Goal: Task Accomplishment & Management: Manage account settings

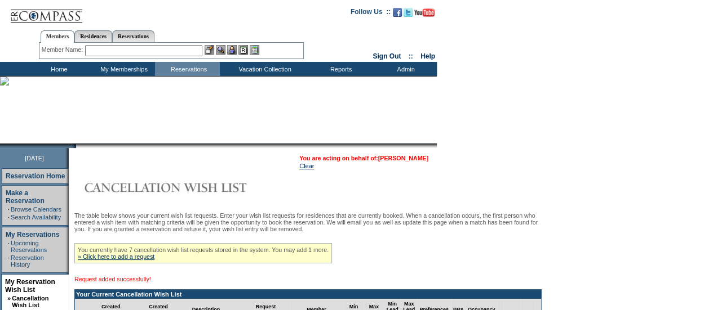
click at [417, 158] on link "[PERSON_NAME]" at bounding box center [403, 158] width 50 height 7
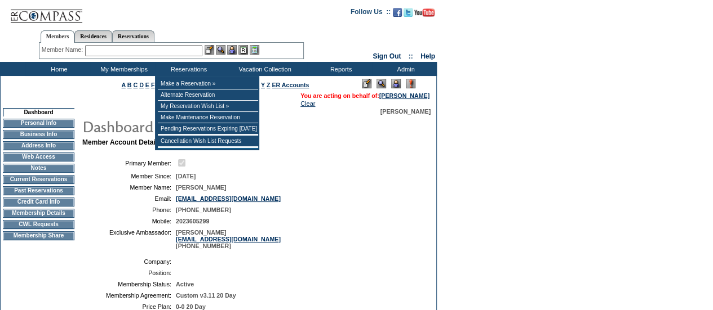
click at [181, 50] on input "text" at bounding box center [143, 50] width 117 height 11
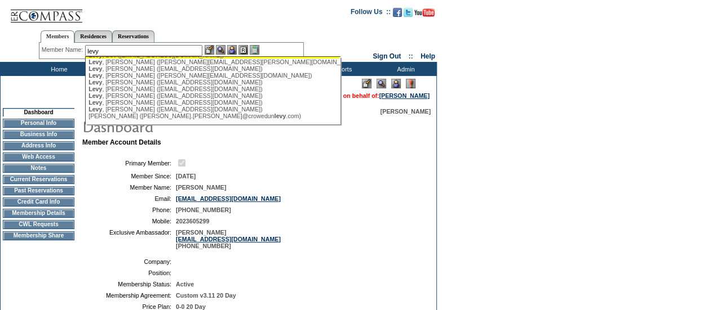
scroll to position [46, 0]
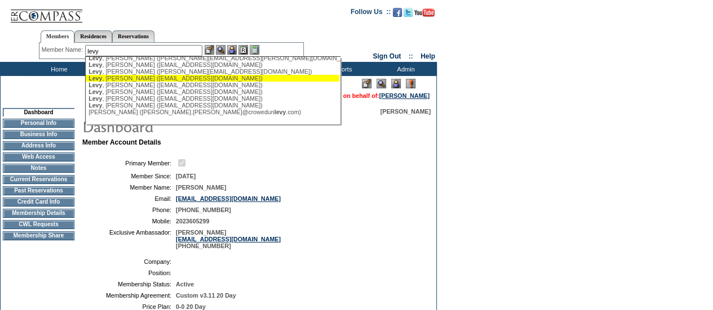
click at [130, 79] on div "Levy , Jay (jkevinlevy@gmail.com)" at bounding box center [212, 78] width 248 height 7
type input "Levy, Jay (jkevinlevy@gmail.com)"
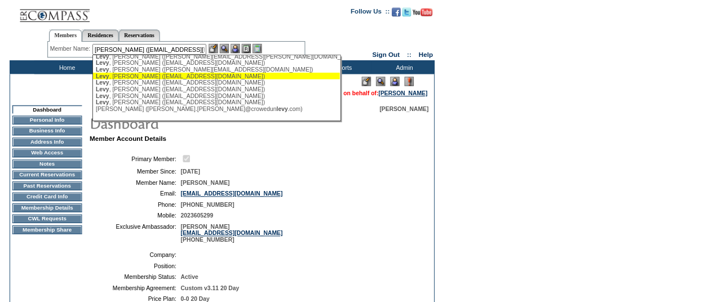
scroll to position [0, 0]
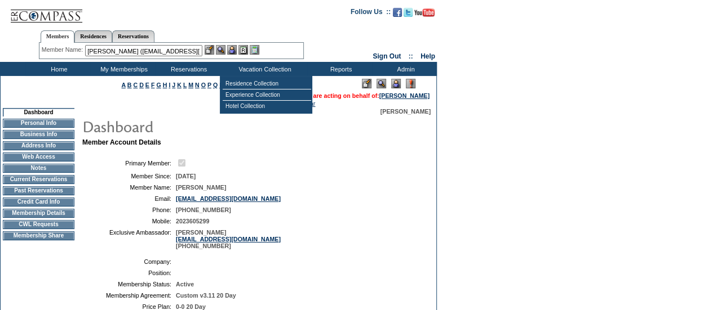
click at [237, 47] on img at bounding box center [232, 50] width 10 height 10
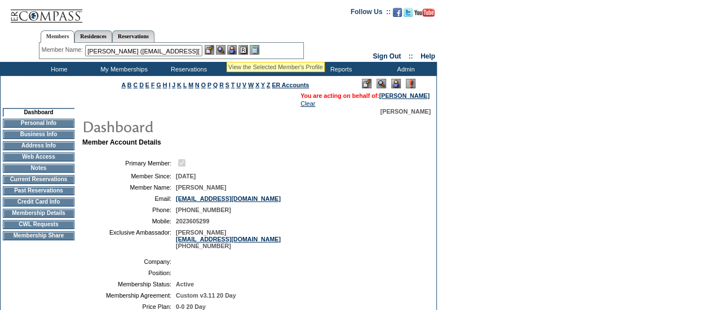
click at [224, 49] on img at bounding box center [221, 50] width 10 height 10
